Goal: Book appointment/travel/reservation

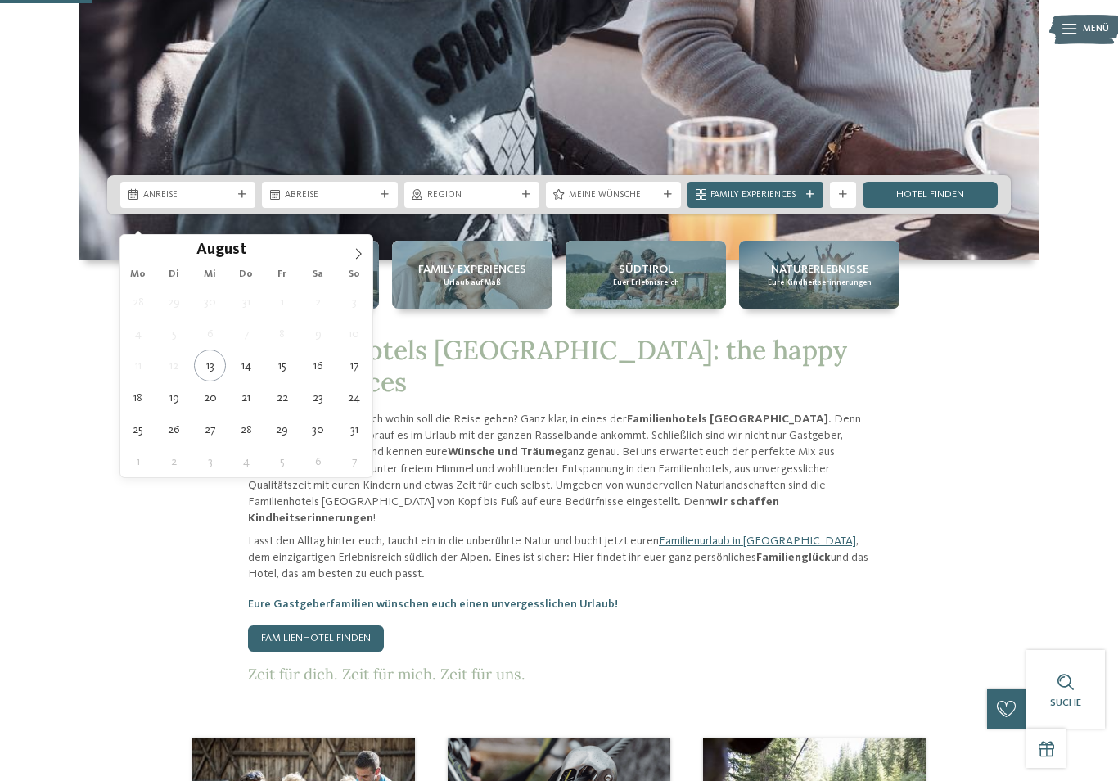
click at [357, 251] on icon at bounding box center [358, 253] width 11 height 11
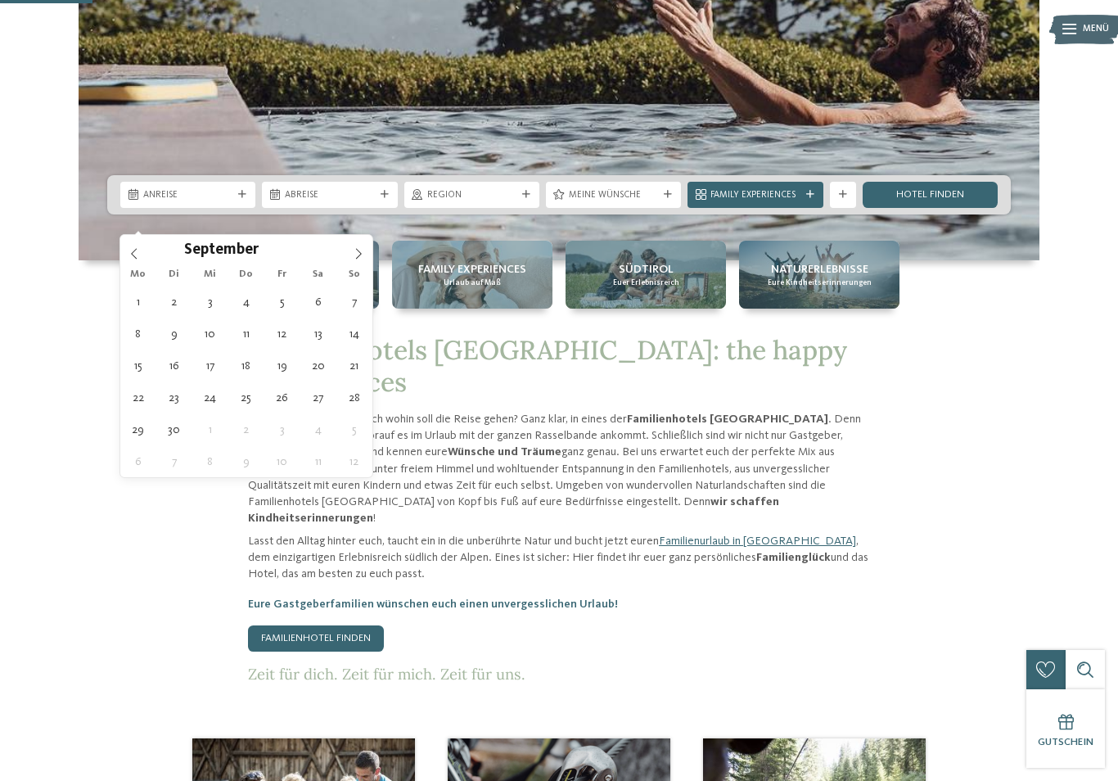
type div "[DATE]"
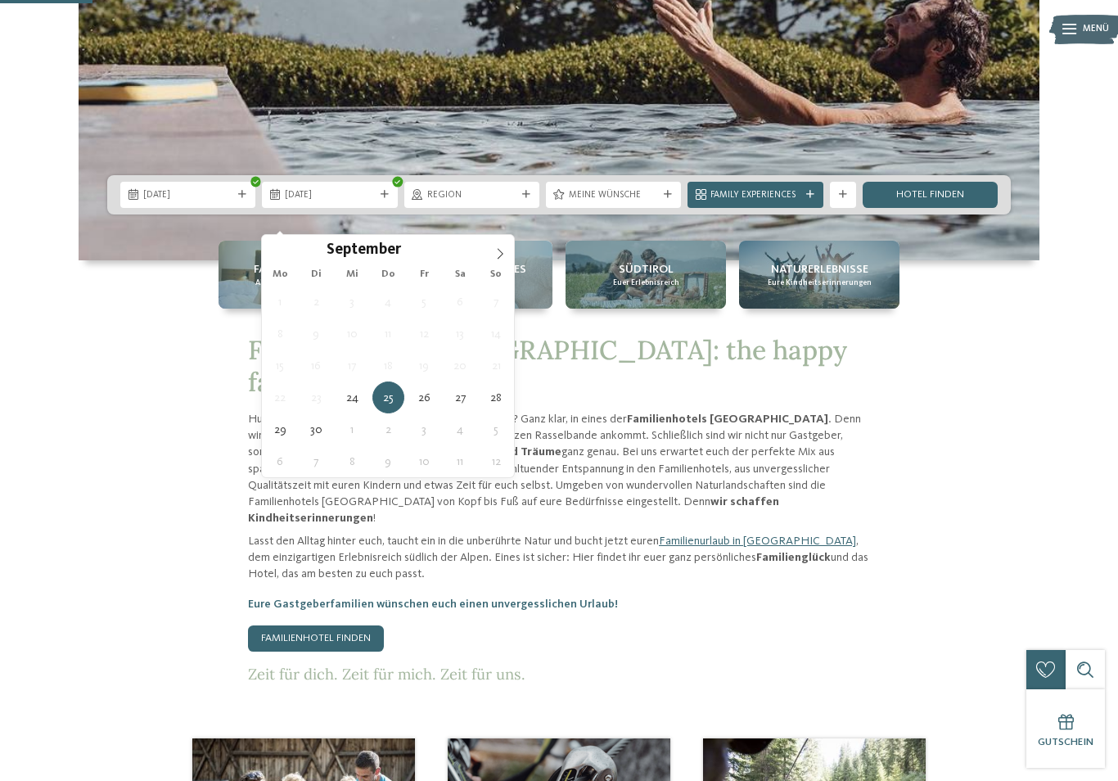
type div "[DATE]"
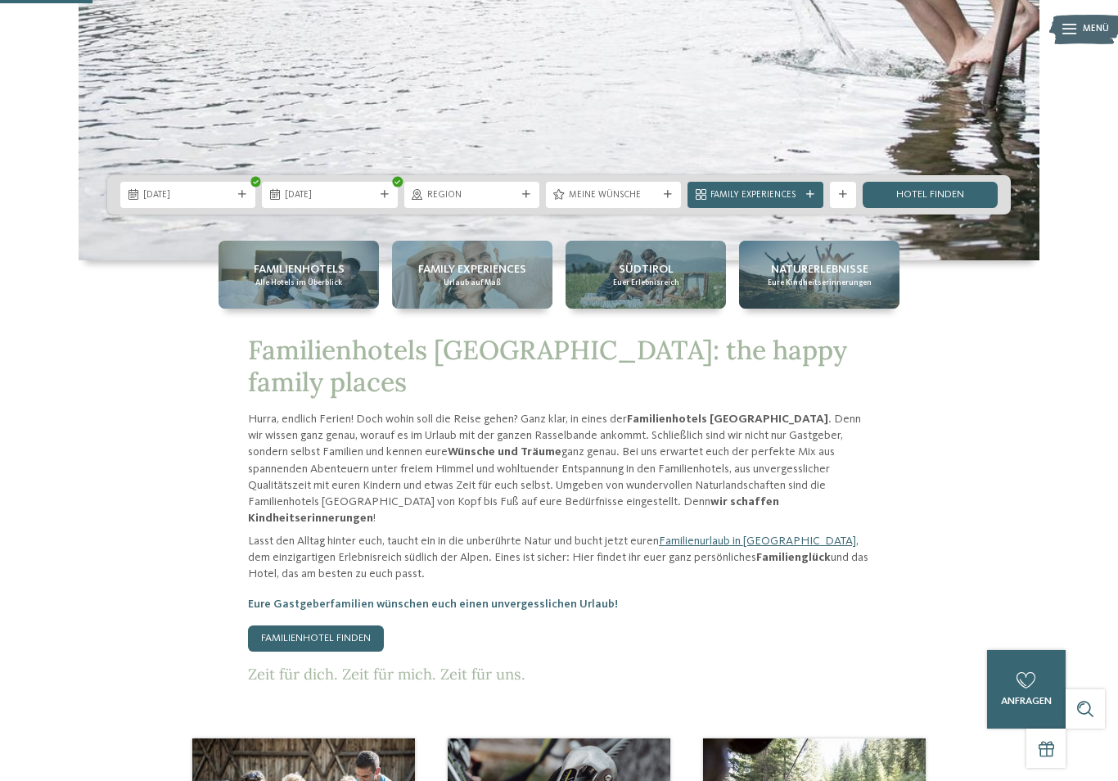
click at [654, 202] on span "Meine Wünsche" at bounding box center [613, 195] width 89 height 13
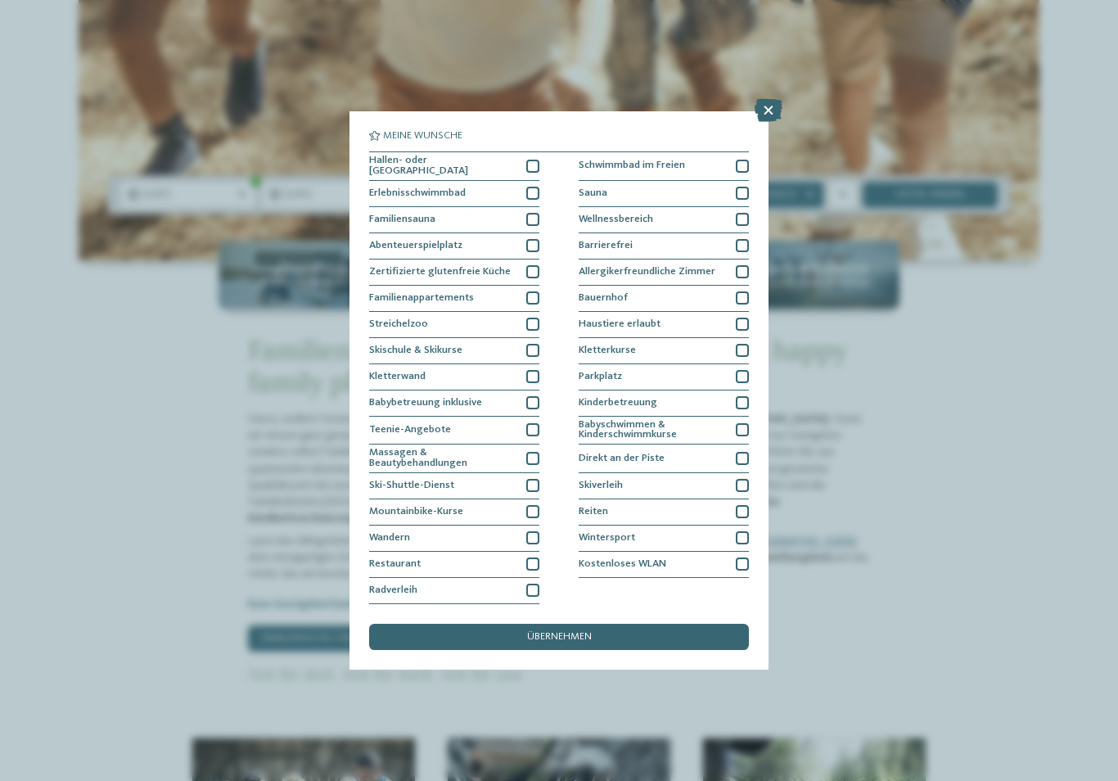
click at [535, 160] on div at bounding box center [532, 166] width 13 height 13
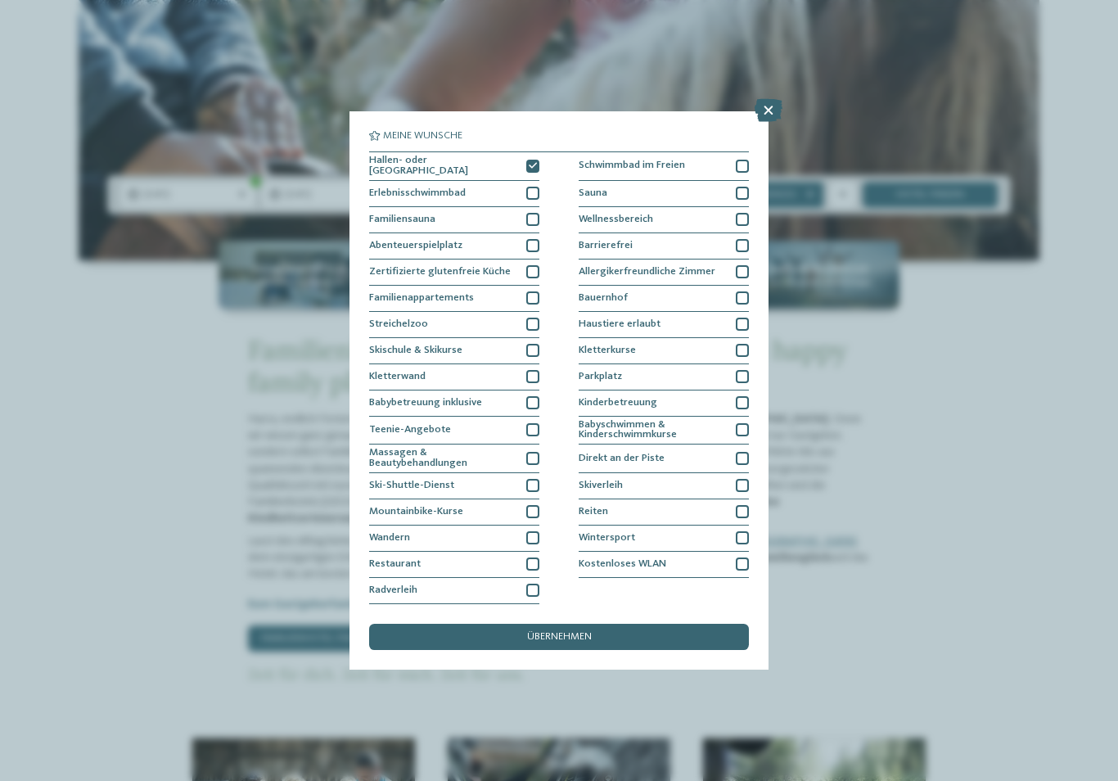
click at [522, 312] on div "Streichelzoo" at bounding box center [454, 325] width 170 height 26
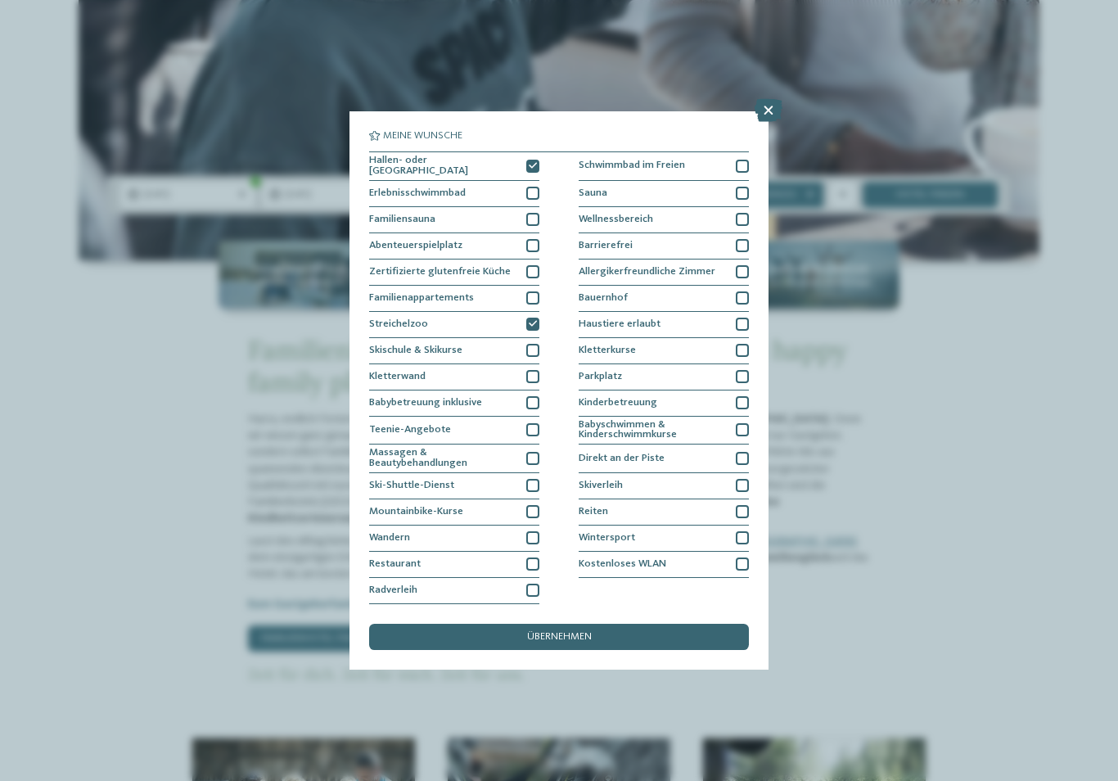
click at [508, 526] on div "Wandern" at bounding box center [454, 539] width 170 height 26
click at [523, 526] on div "Wandern" at bounding box center [454, 539] width 170 height 26
click at [520, 526] on div "Wandern" at bounding box center [454, 539] width 170 height 26
click at [526, 558] on div at bounding box center [532, 564] width 13 height 13
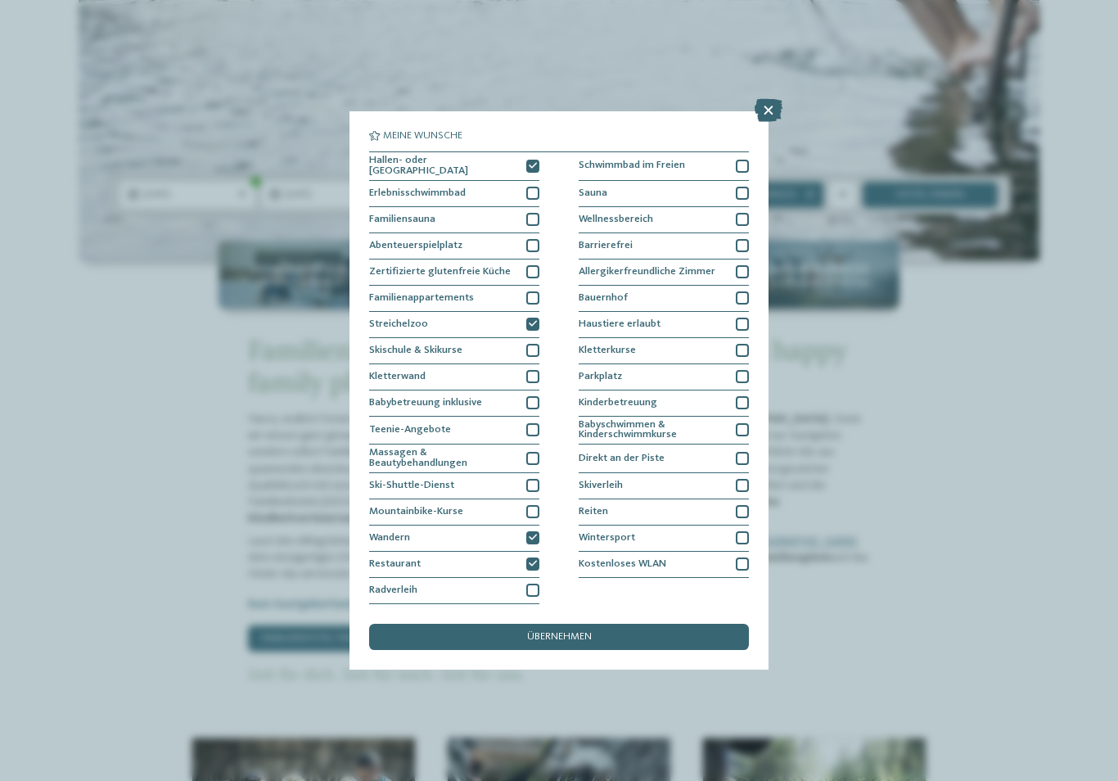
click at [712, 286] on div "Bauernhof" at bounding box center [664, 299] width 170 height 26
click at [712, 207] on div "Wellnessbereich" at bounding box center [664, 220] width 170 height 26
click at [732, 181] on div "Sauna" at bounding box center [664, 194] width 170 height 26
click at [626, 624] on div "übernehmen" at bounding box center [559, 637] width 380 height 26
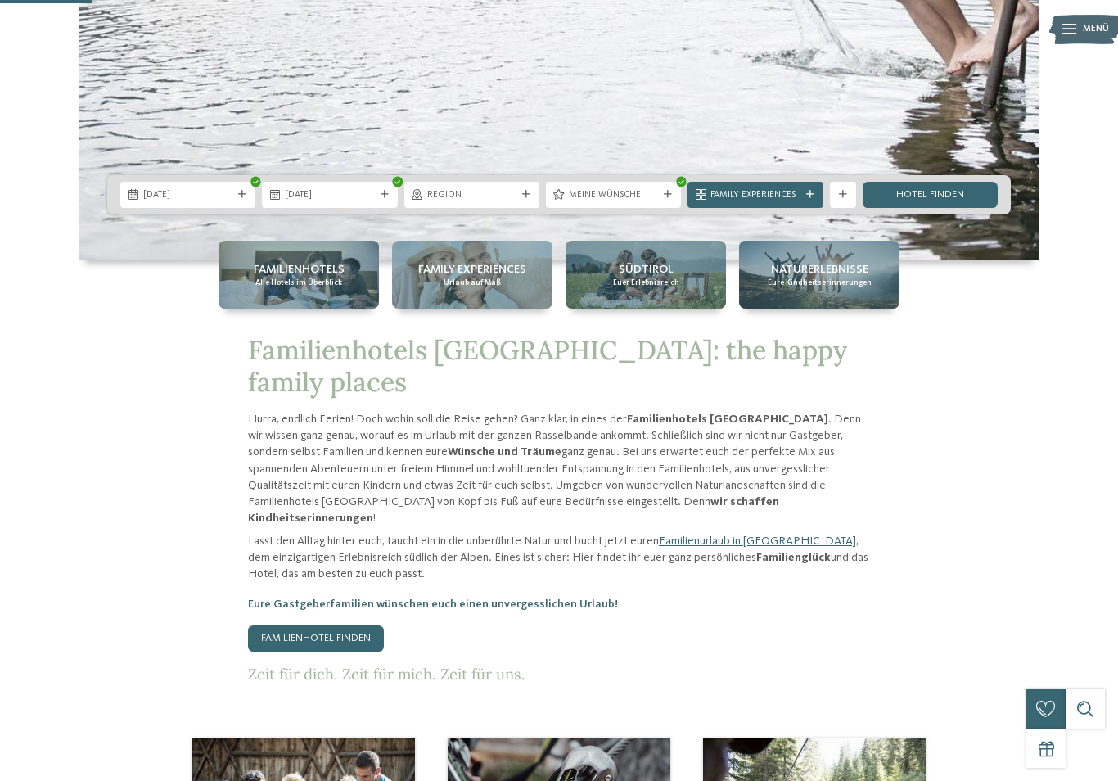
click at [621, 553] on p "Lasst den Alltag hinter euch, taucht ein in die unberührte Natur und bucht jetz…" at bounding box center [559, 557] width 622 height 49
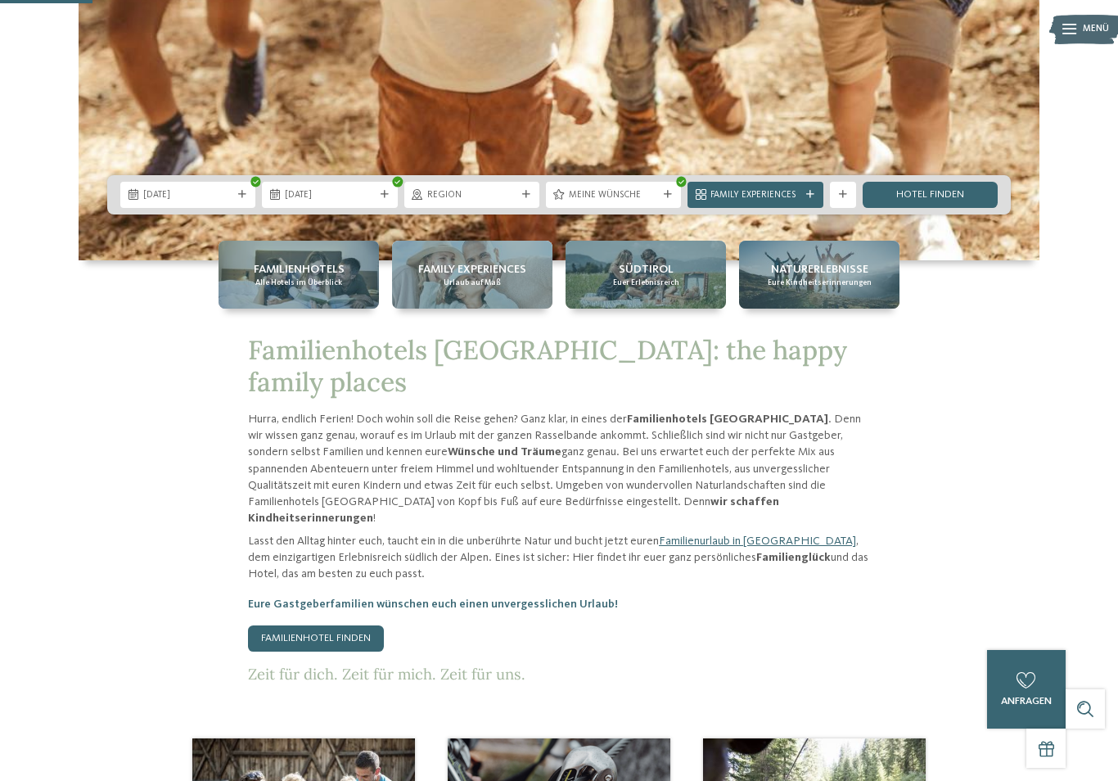
click at [802, 201] on div "Family Experiences" at bounding box center [755, 194] width 96 height 14
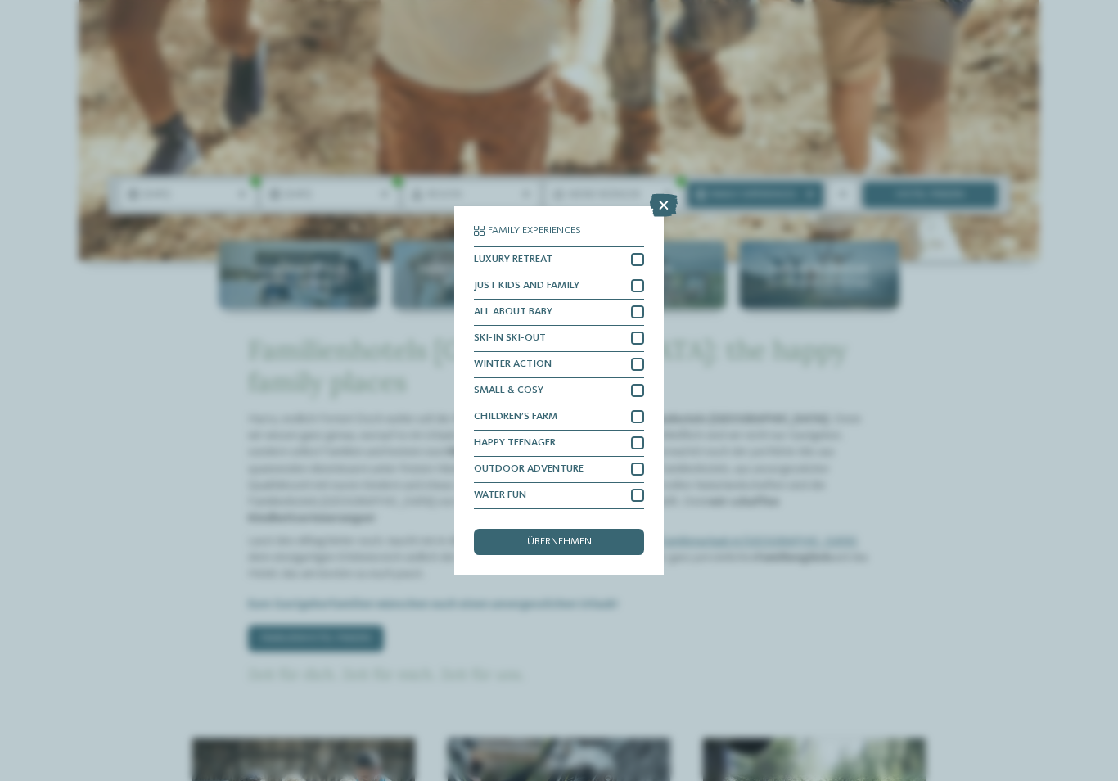
click at [659, 194] on icon at bounding box center [664, 205] width 28 height 23
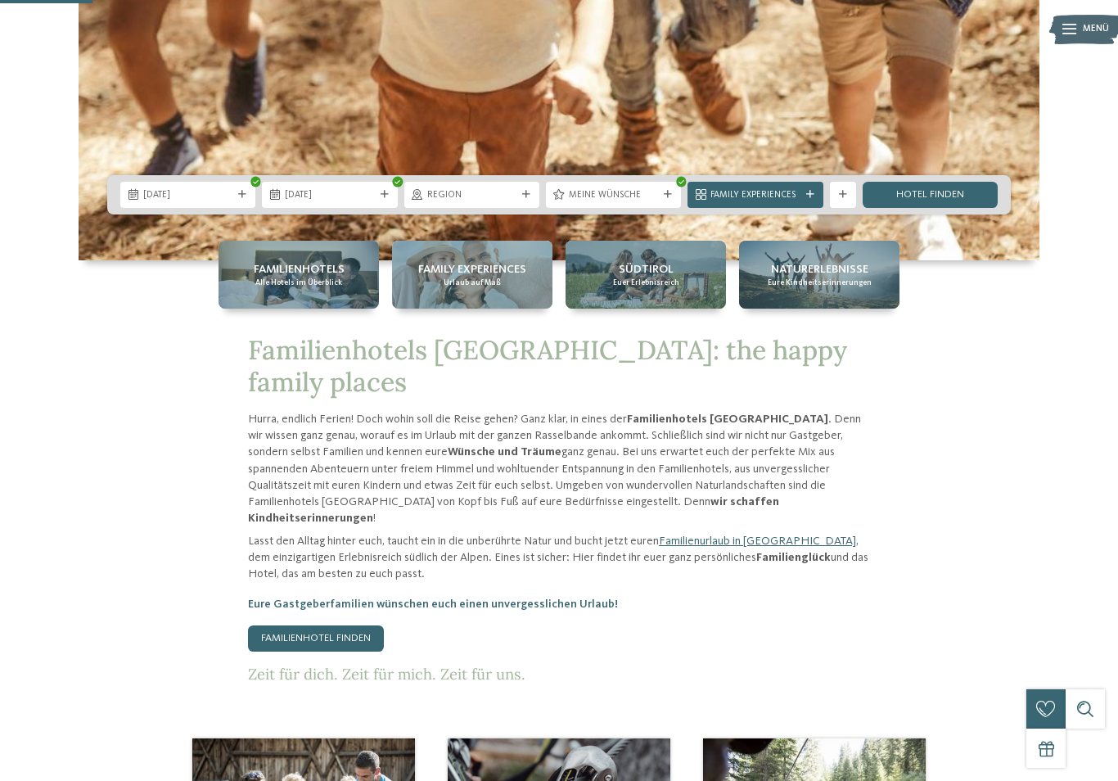
click at [928, 208] on link "Hotel finden" at bounding box center [930, 195] width 135 height 26
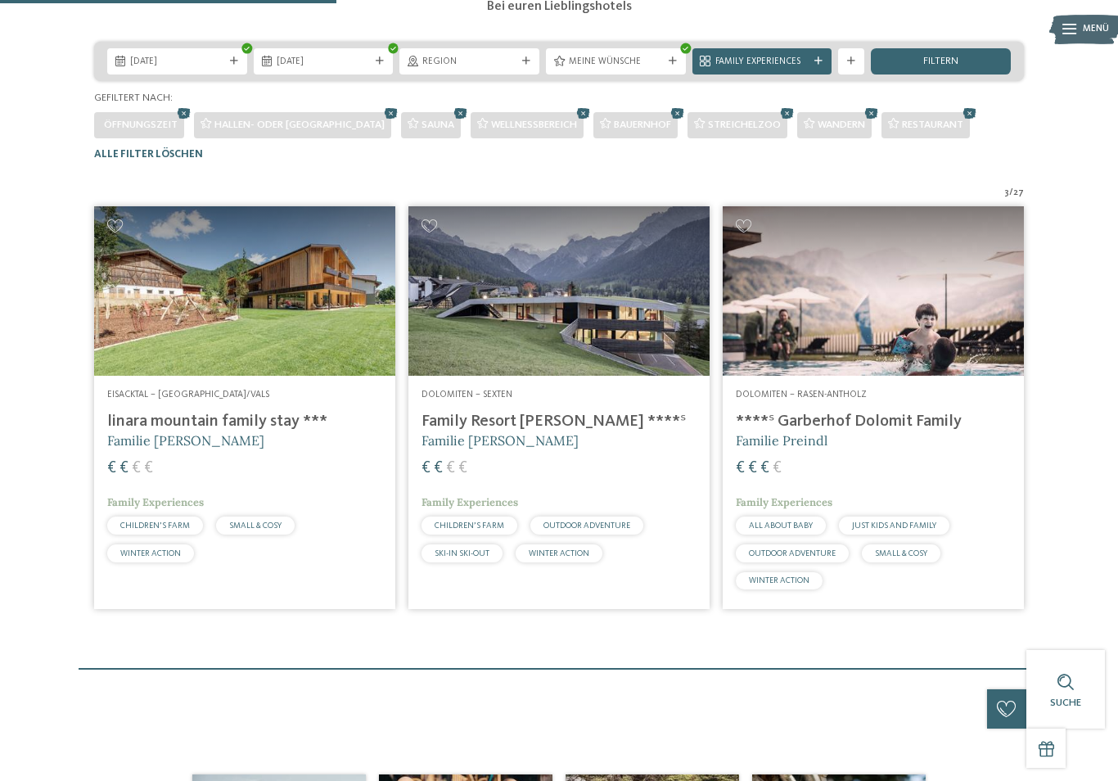
scroll to position [263, 0]
click at [131, 305] on img at bounding box center [244, 291] width 301 height 169
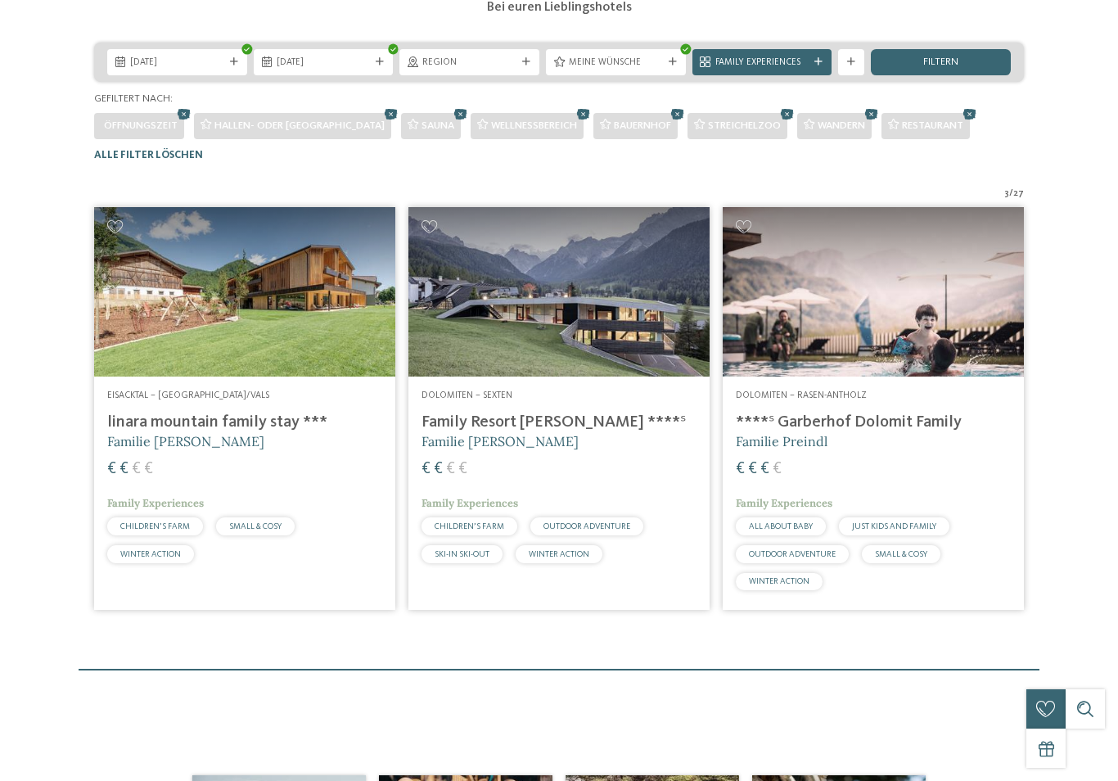
scroll to position [0, 0]
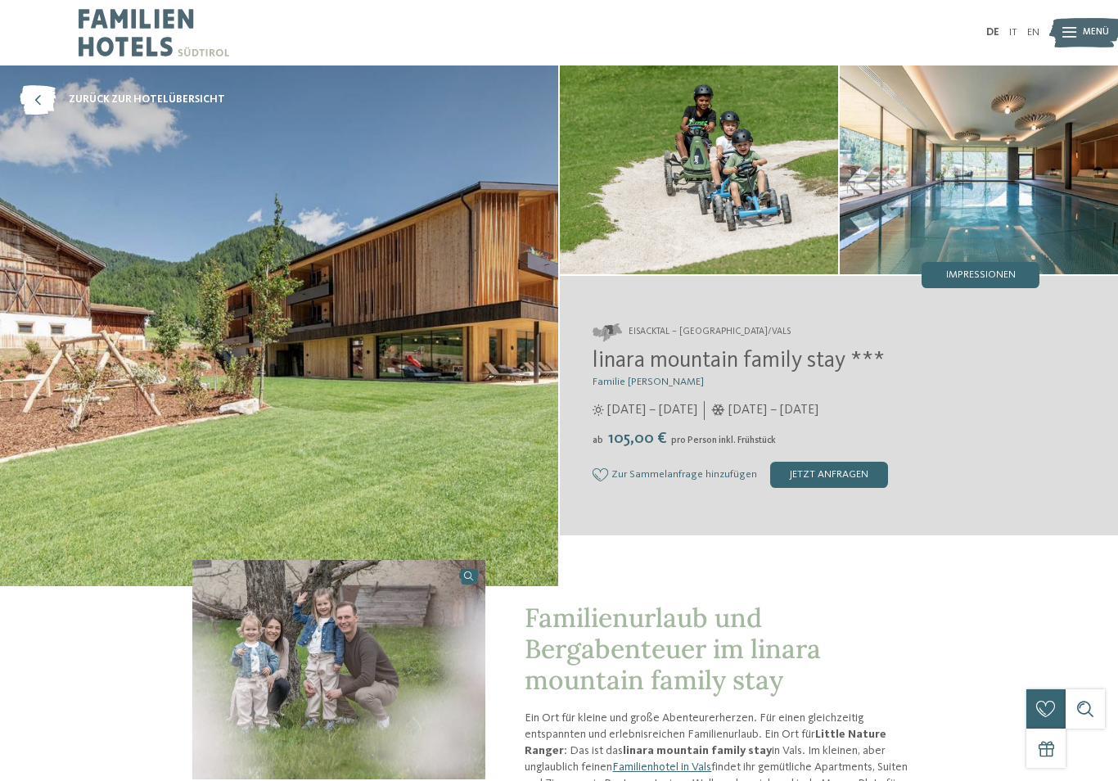
click at [114, 212] on img at bounding box center [279, 326] width 558 height 521
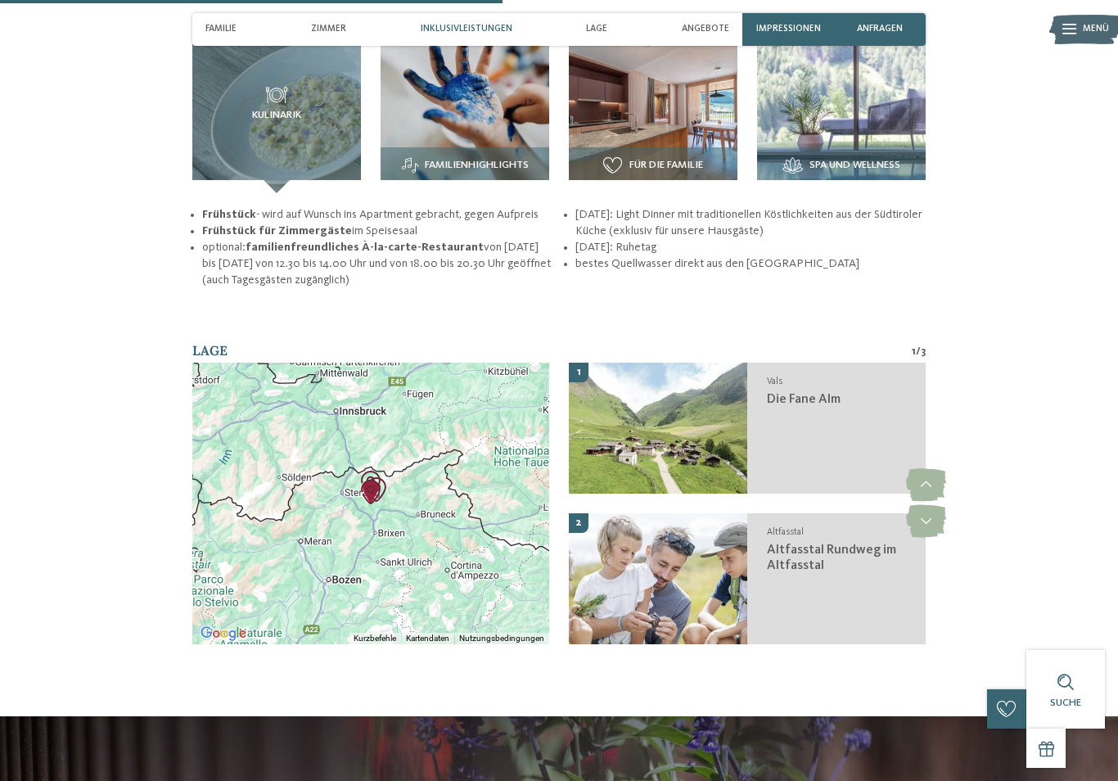
scroll to position [1771, 0]
